Goal: Information Seeking & Learning: Learn about a topic

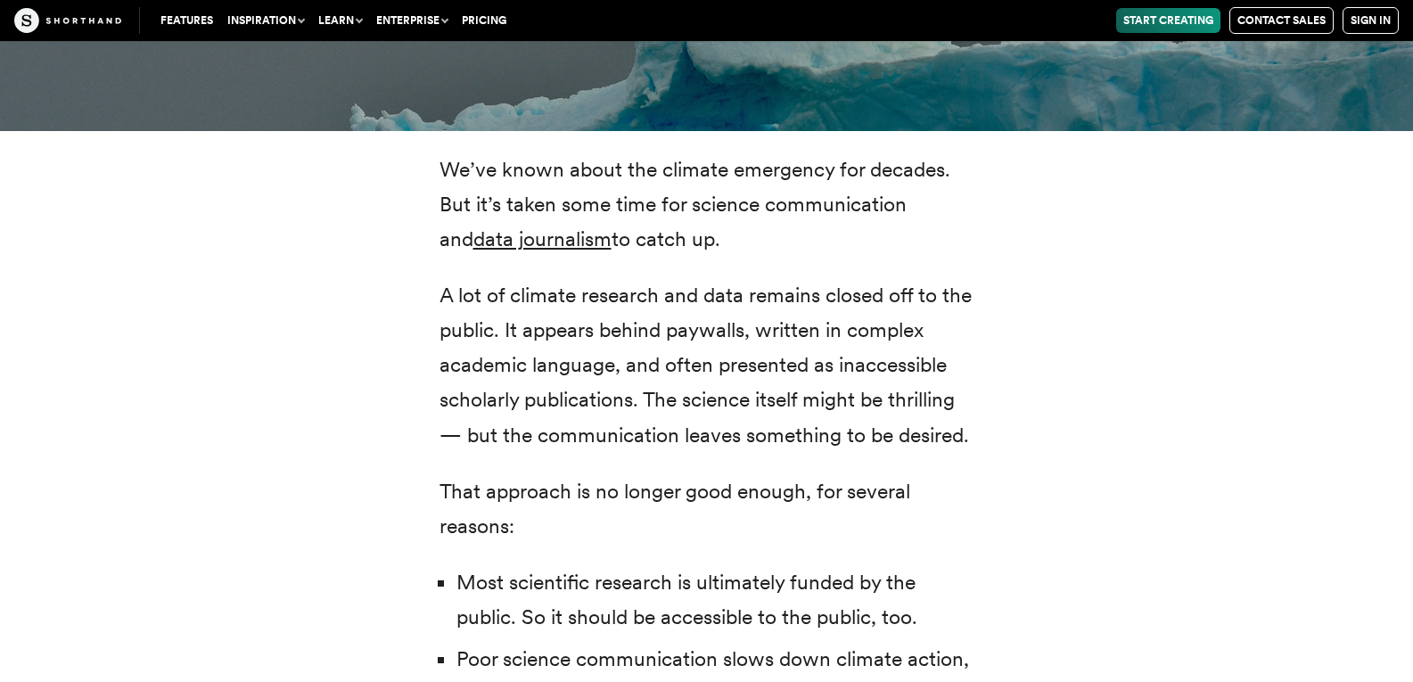
scroll to position [3794, 0]
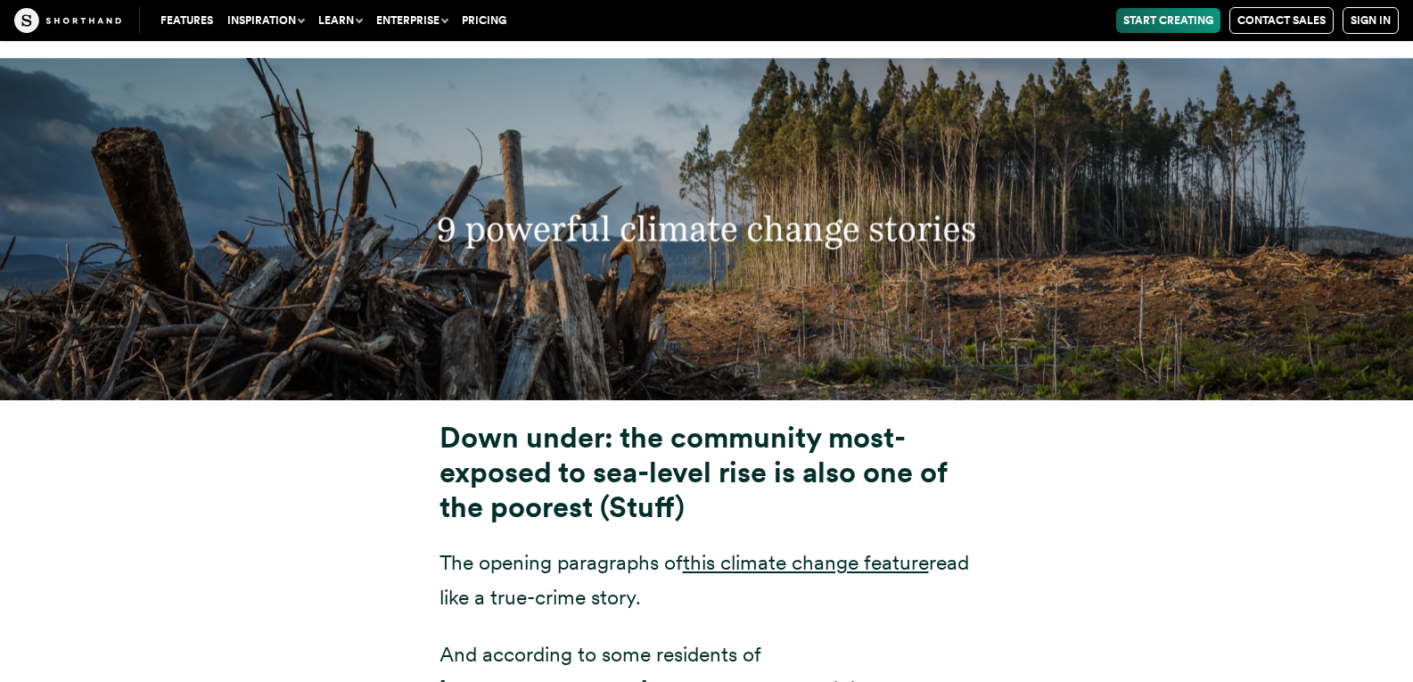
scroll to position [6584, 0]
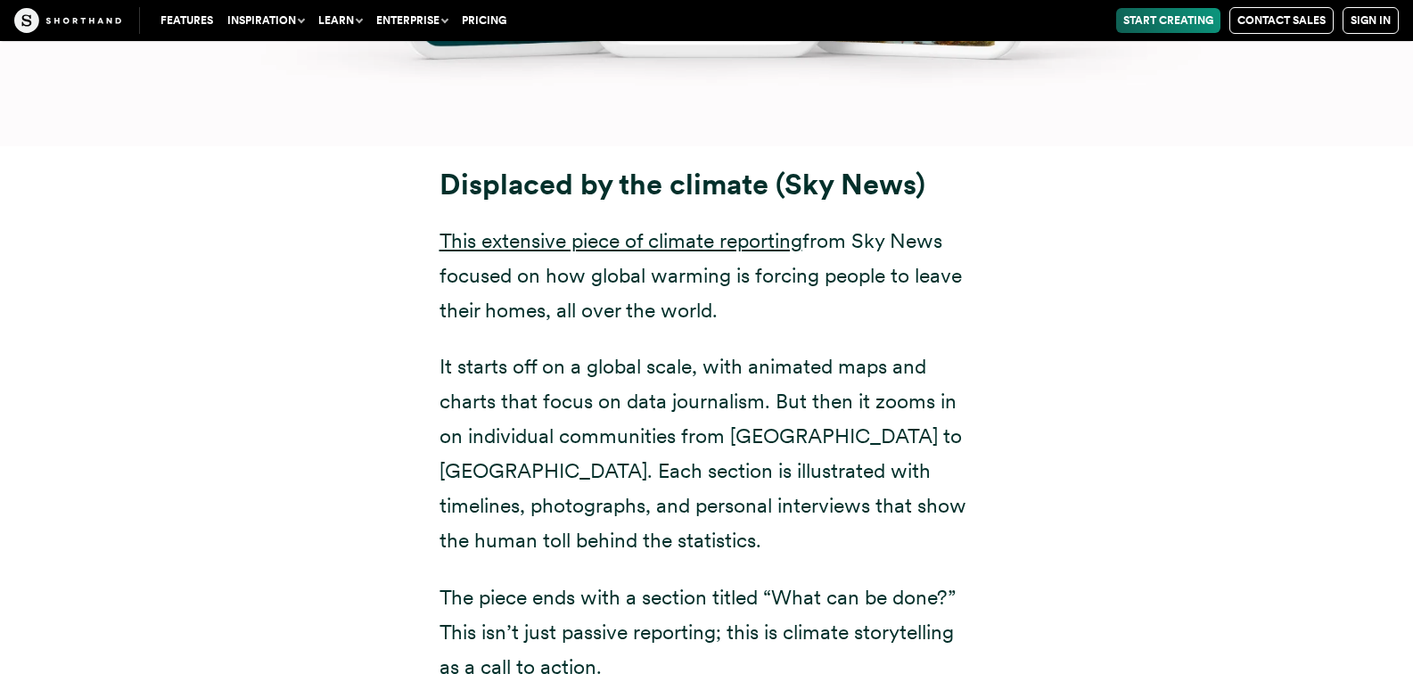
scroll to position [8996, 0]
click at [1277, 555] on div "Displaced by the climate (Sky News) This extensive piece of climate reporting f…" at bounding box center [707, 425] width 1212 height 560
click at [1276, 556] on div "Displaced by the climate (Sky News) This extensive piece of climate reporting f…" at bounding box center [707, 425] width 1212 height 560
click at [1275, 570] on div "Displaced by the climate (Sky News) This extensive piece of climate reporting f…" at bounding box center [707, 425] width 1212 height 560
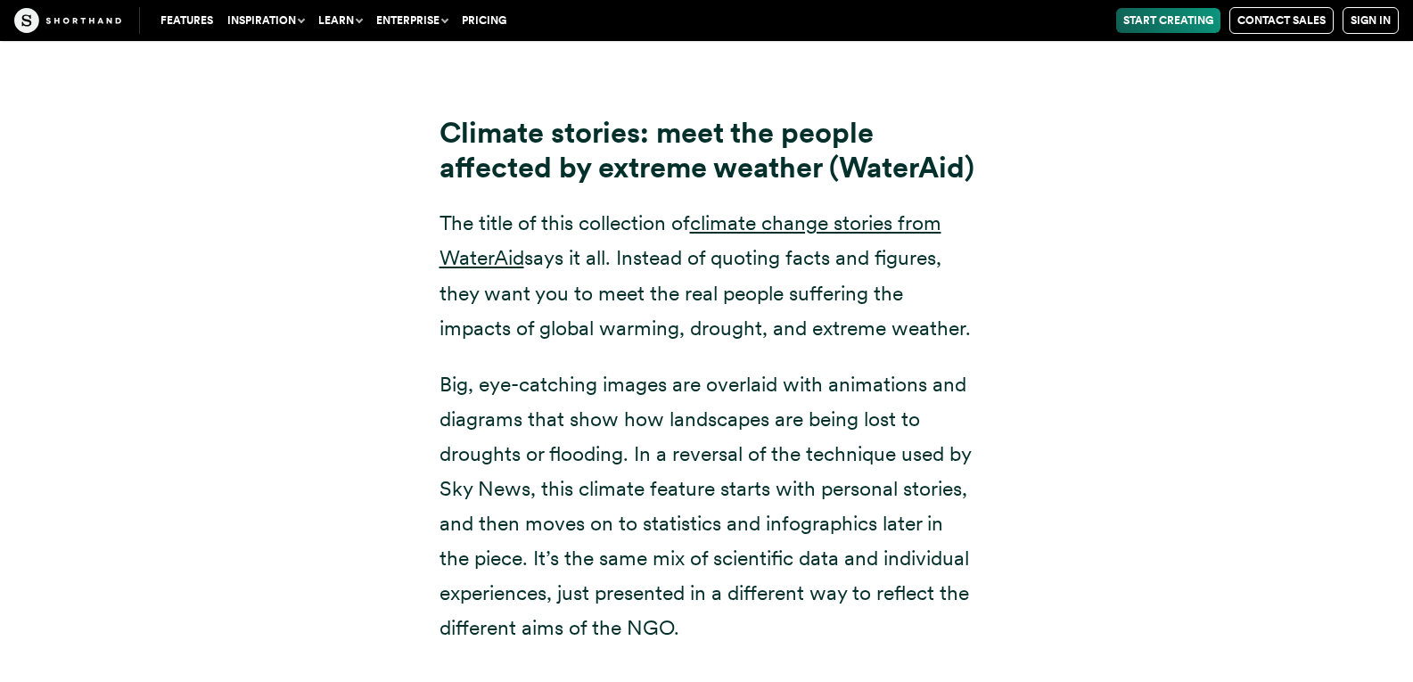
scroll to position [11042, 0]
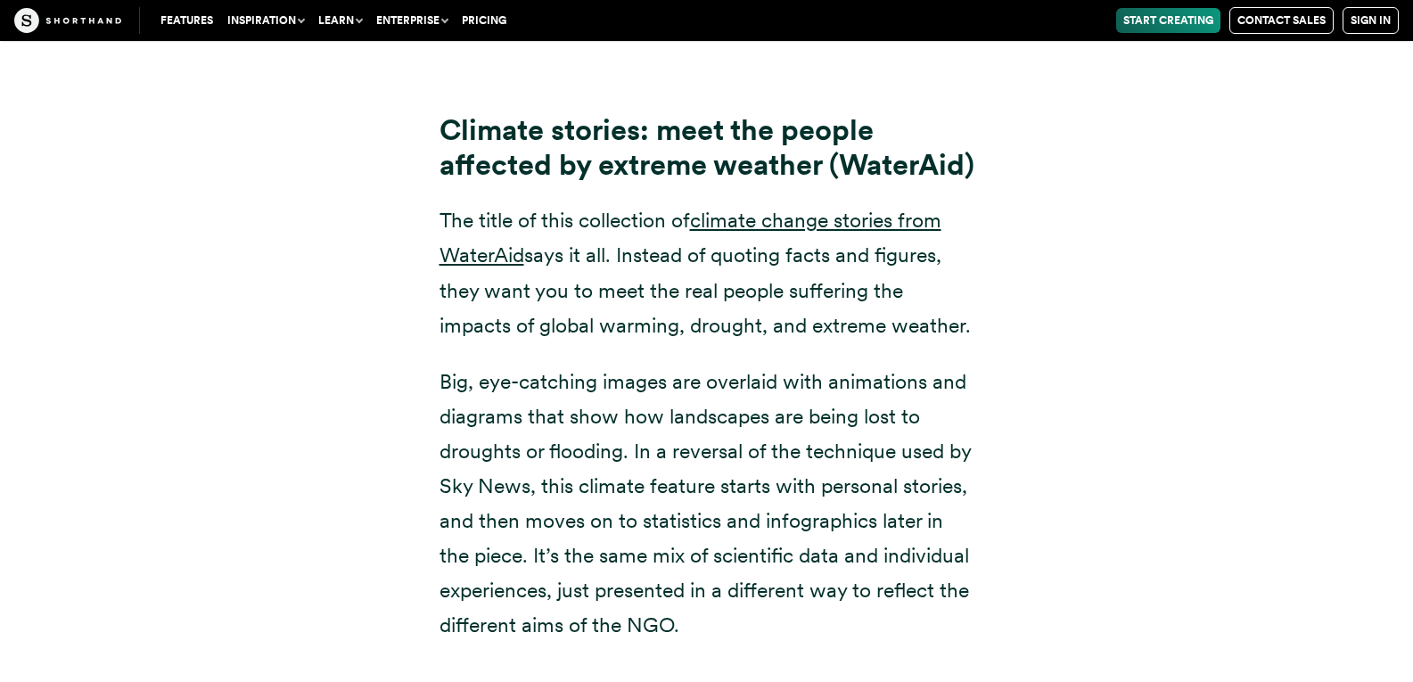
click at [1153, 588] on div "Climate stories: meet the people affected by extreme weather (WaterAid) The tit…" at bounding box center [707, 360] width 1212 height 608
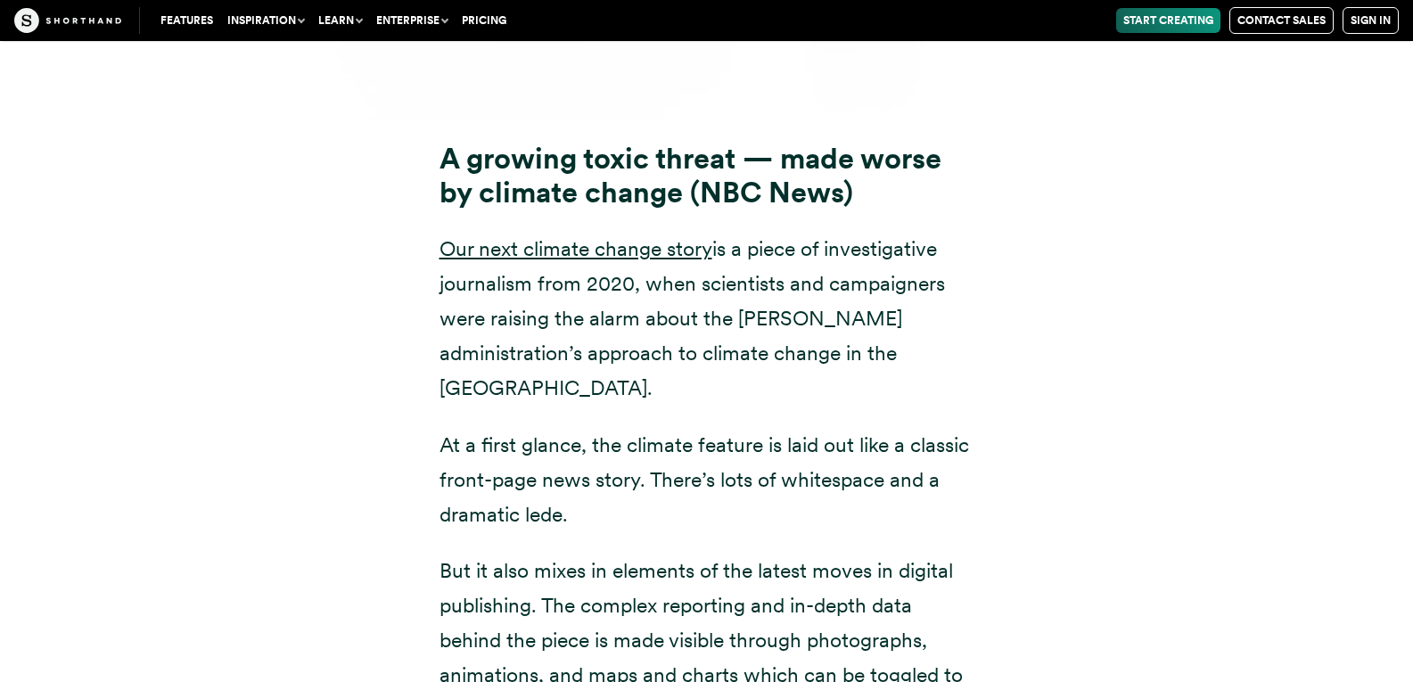
scroll to position [12998, 0]
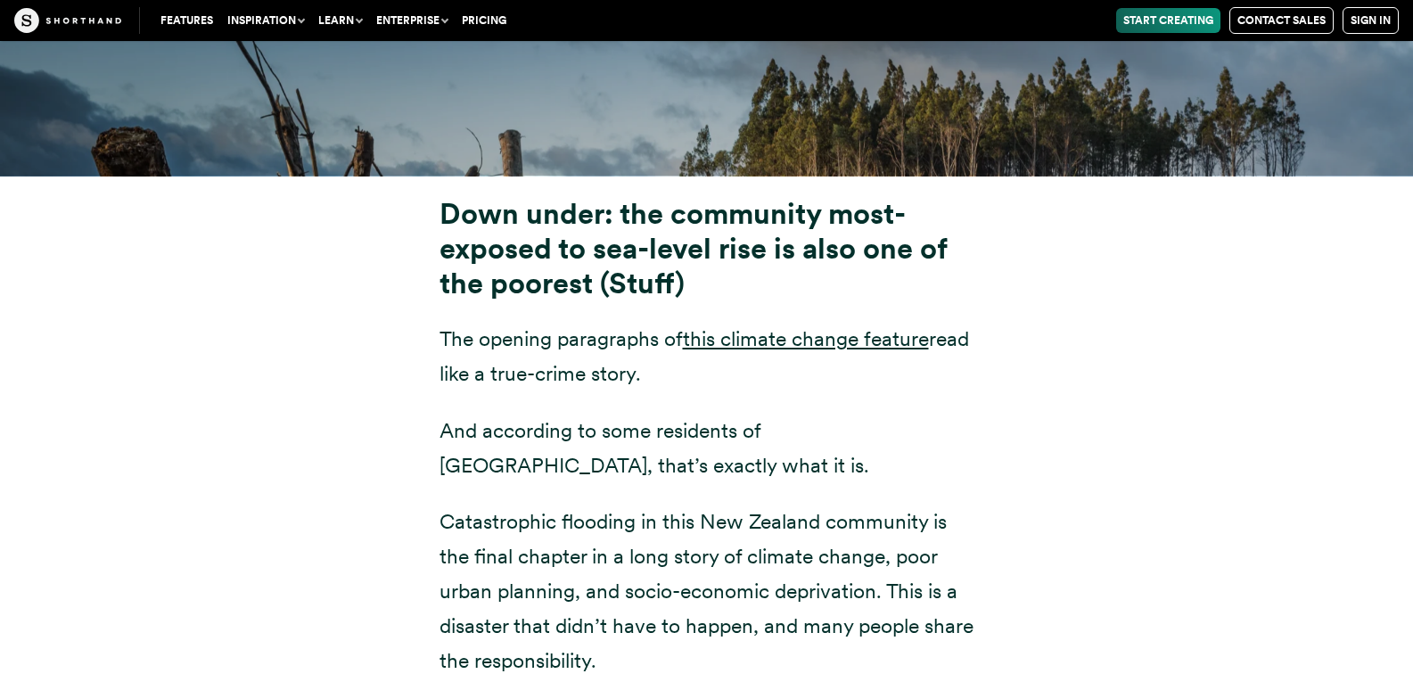
scroll to position [6740, 0]
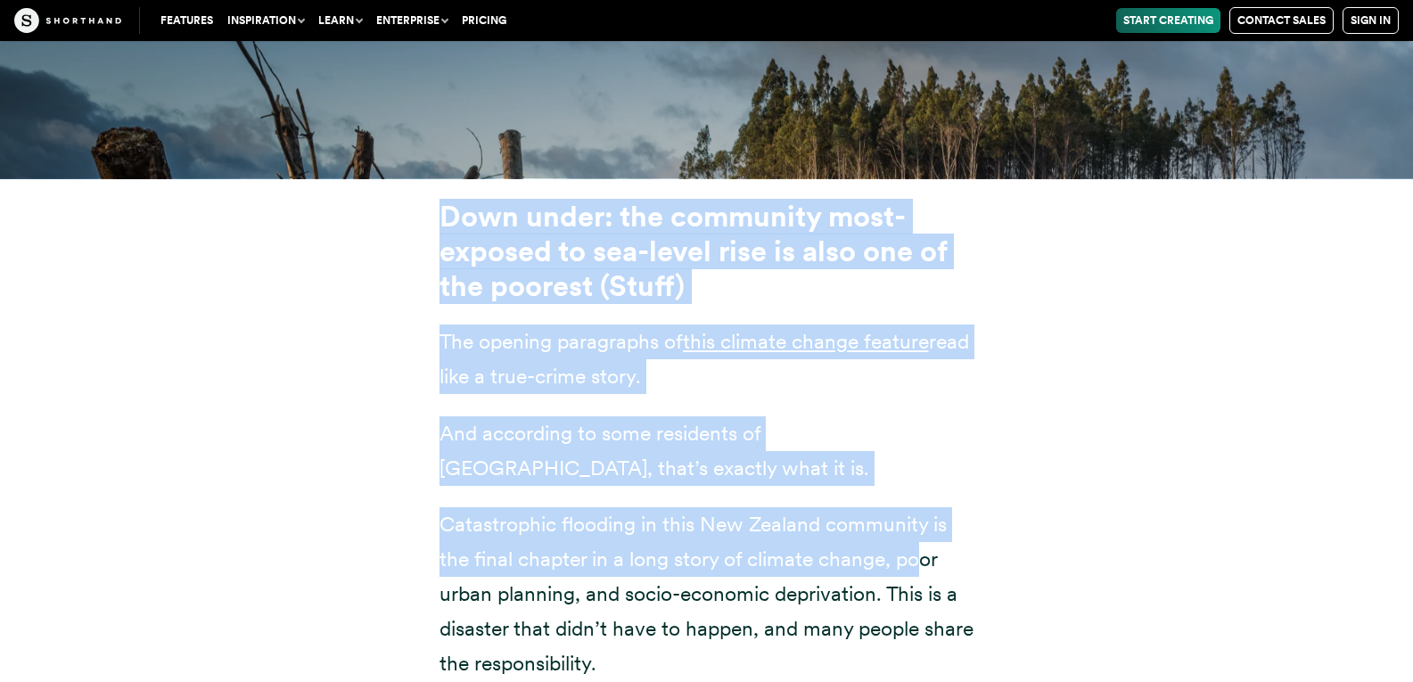
drag, startPoint x: 441, startPoint y: 176, endPoint x: 921, endPoint y: 508, distance: 583.6
click at [921, 508] on div "Down under: the community most-exposed to sea-level rise is also one of the poo…" at bounding box center [707, 601] width 535 height 803
click at [1127, 586] on div "Down under: the community most-exposed to sea-level rise is also one of the poo…" at bounding box center [707, 590] width 1212 height 825
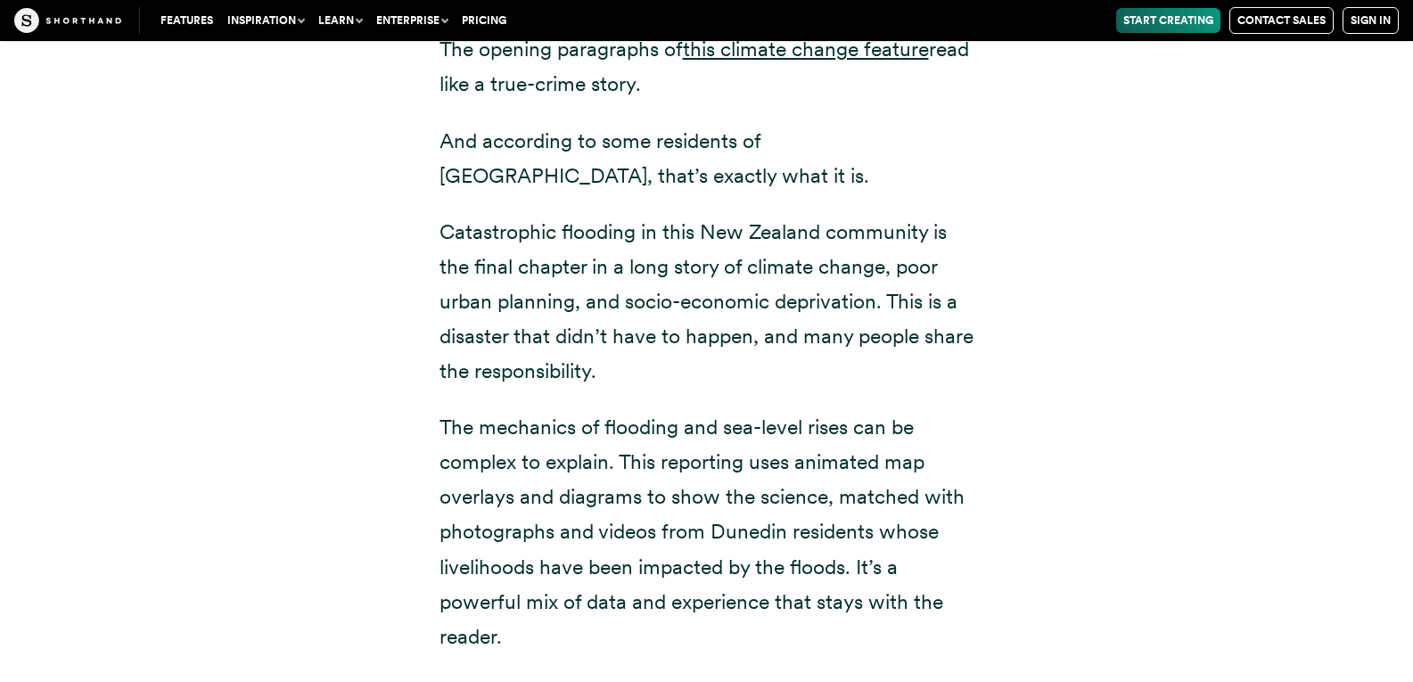
scroll to position [7052, 0]
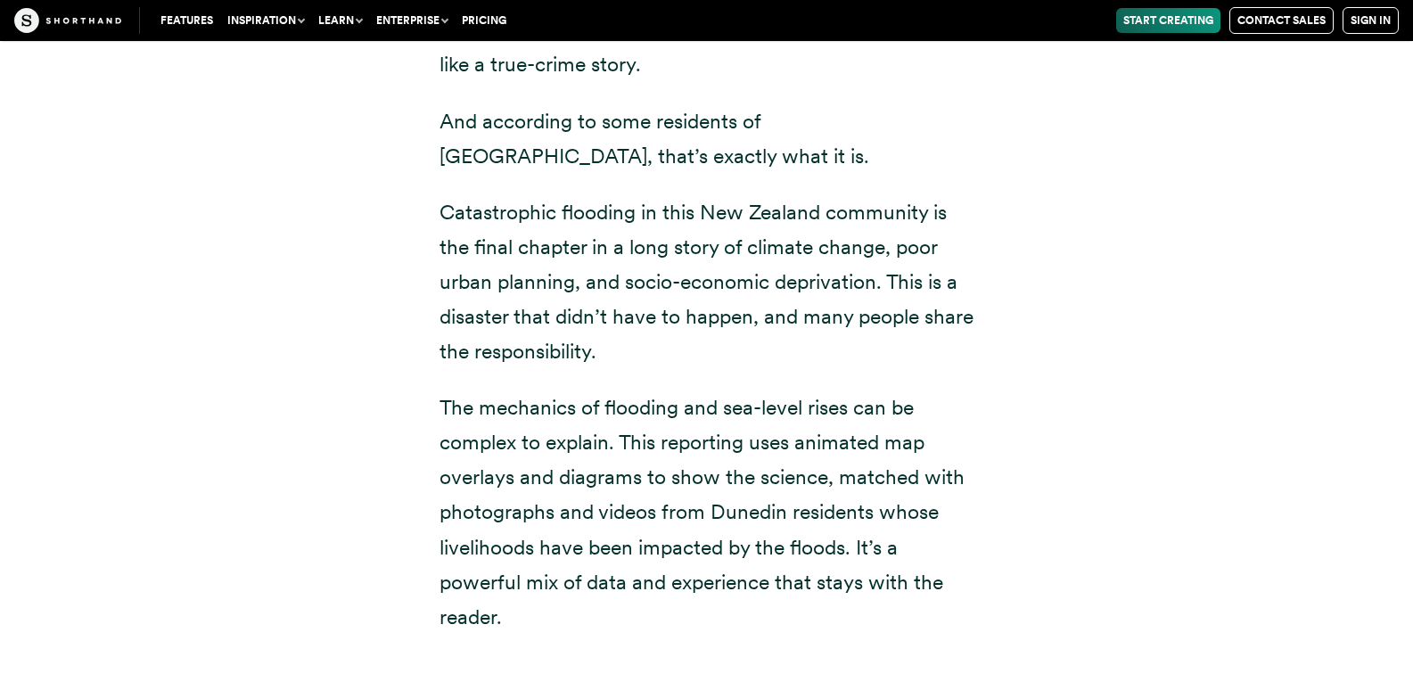
click at [1070, 494] on div "Down under: the community most-exposed to sea-level rise is also one of the poo…" at bounding box center [707, 278] width 1212 height 825
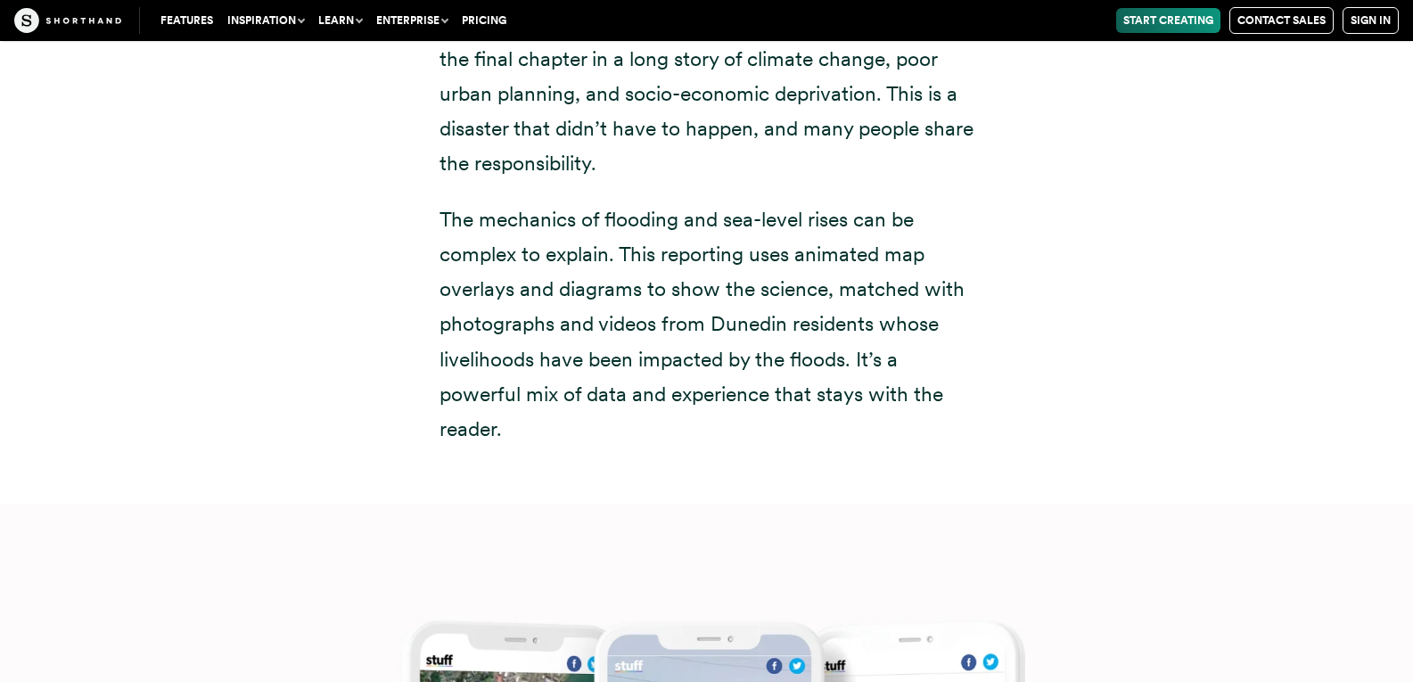
scroll to position [7236, 0]
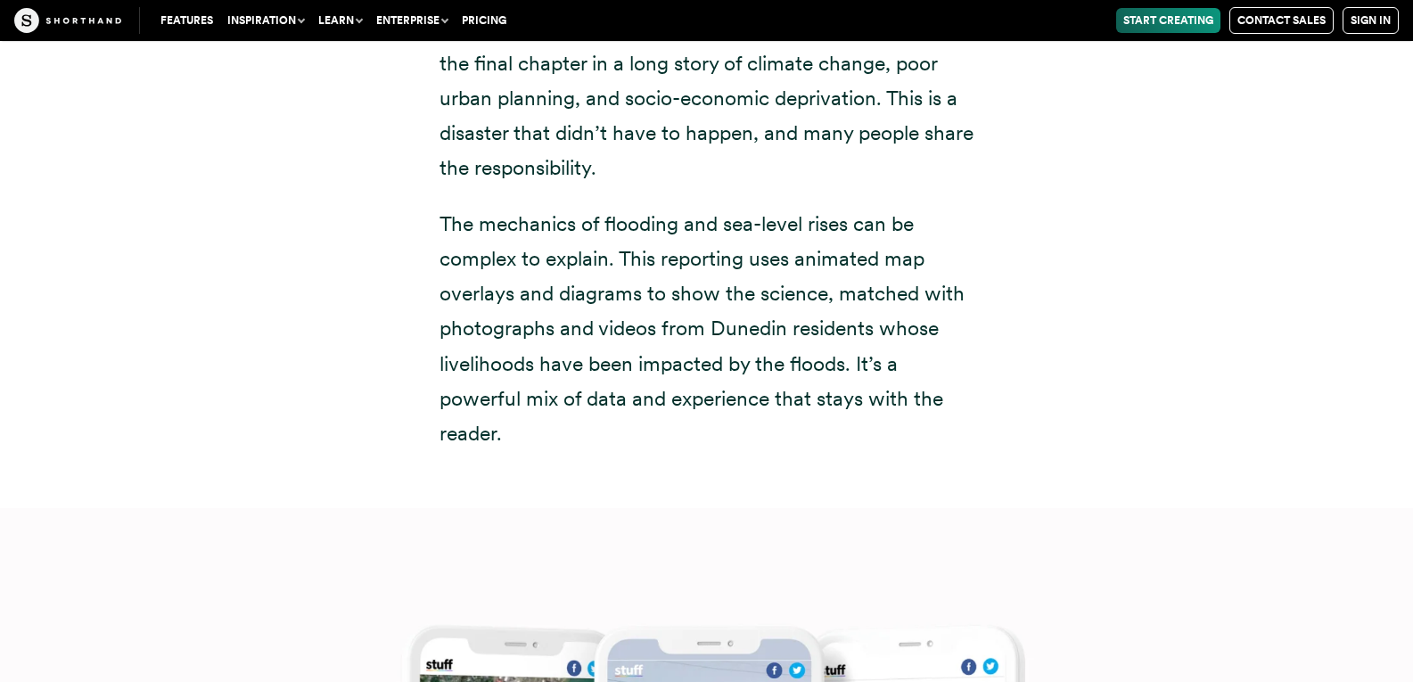
drag, startPoint x: 507, startPoint y: 399, endPoint x: 377, endPoint y: 169, distance: 264.3
click at [377, 169] on div "Down under: the community most-exposed to sea-level rise is also one of the poo…" at bounding box center [707, 95] width 1212 height 825
click at [1130, 274] on div "Down under: the community most-exposed to sea-level rise is also one of the poo…" at bounding box center [707, 95] width 1212 height 825
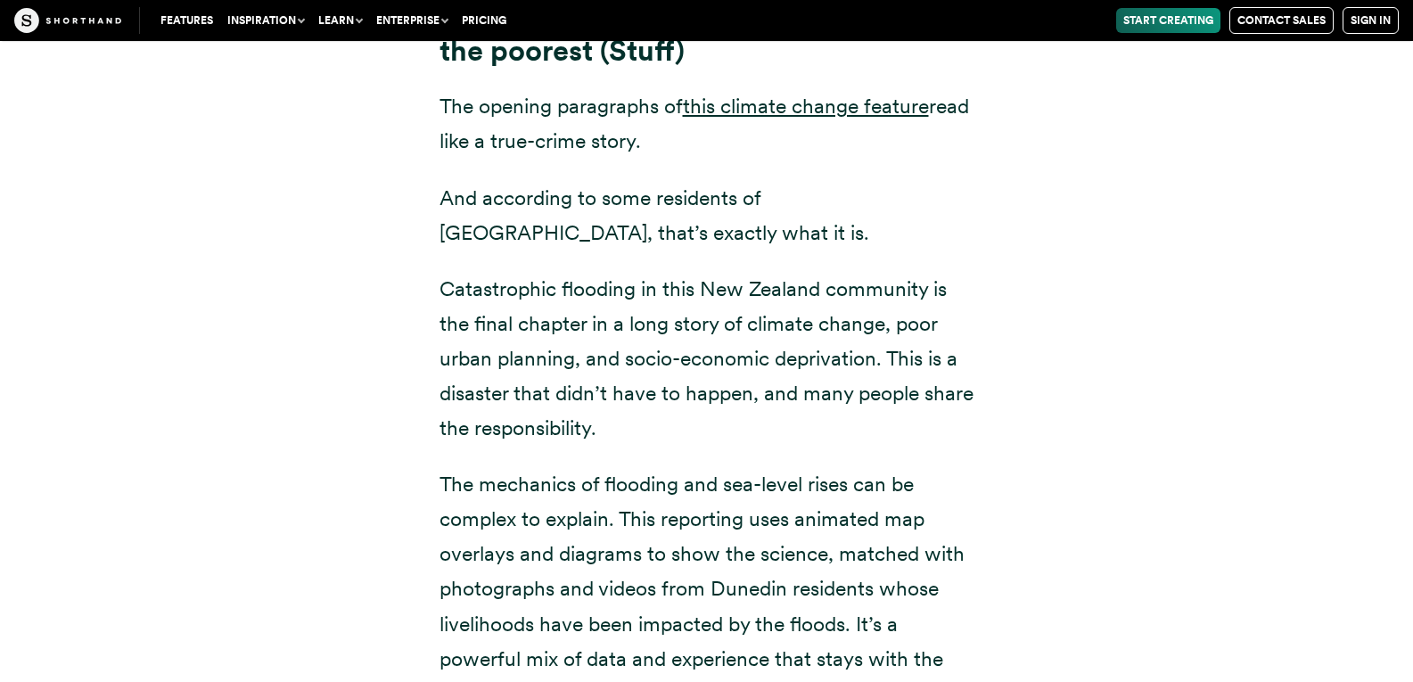
scroll to position [6965, 0]
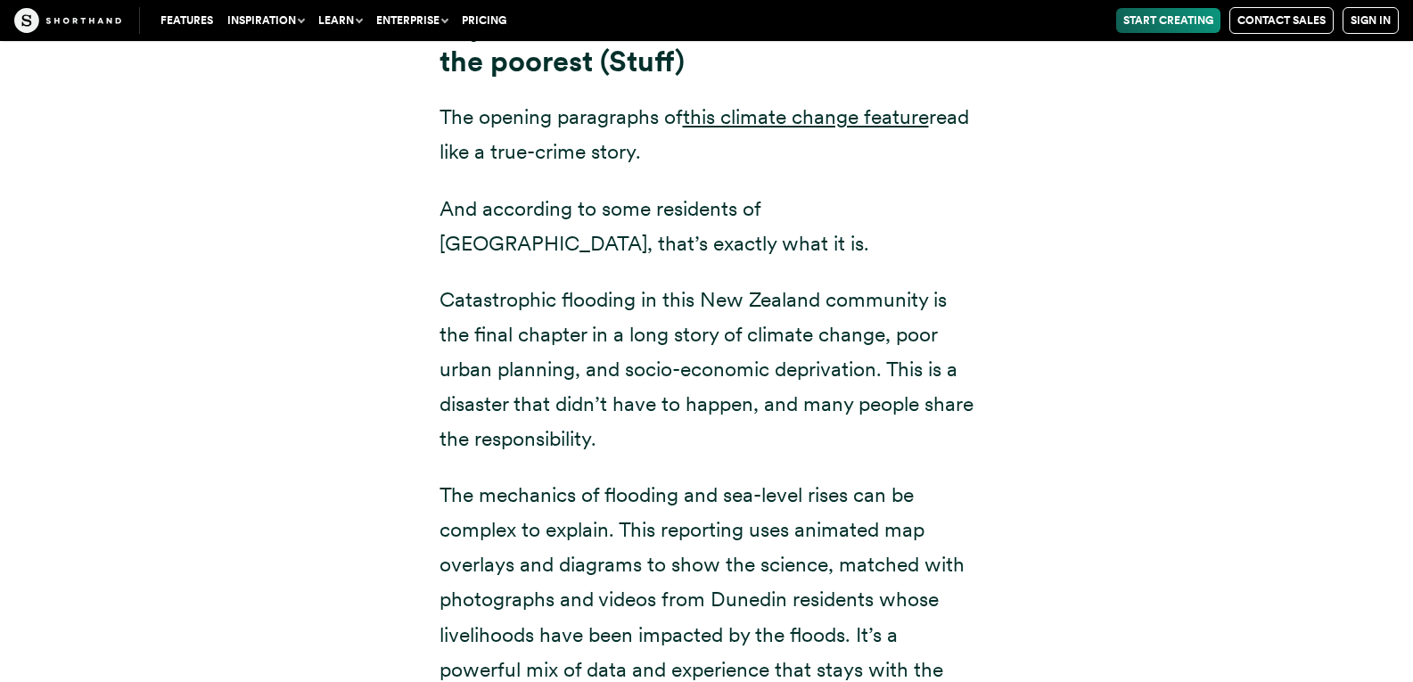
drag, startPoint x: 442, startPoint y: 75, endPoint x: 964, endPoint y: 662, distance: 785.6
click at [964, 662] on div "Down under: the community most-exposed to sea-level rise is also one of the poo…" at bounding box center [707, 376] width 535 height 803
copy div "The opening paragraphs of this climate change feature read like a true-crime st…"
